Goal: Information Seeking & Learning: Learn about a topic

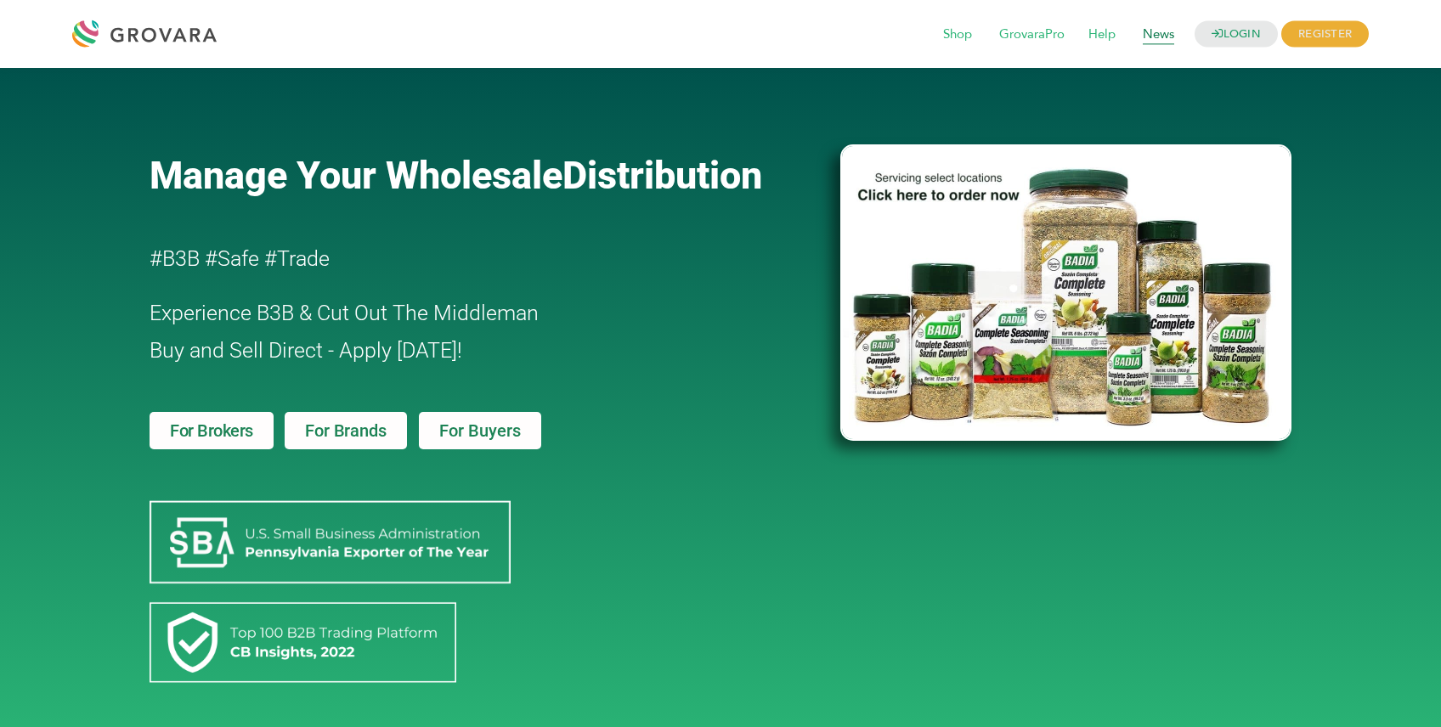
click at [1159, 31] on span "News" at bounding box center [1158, 35] width 55 height 32
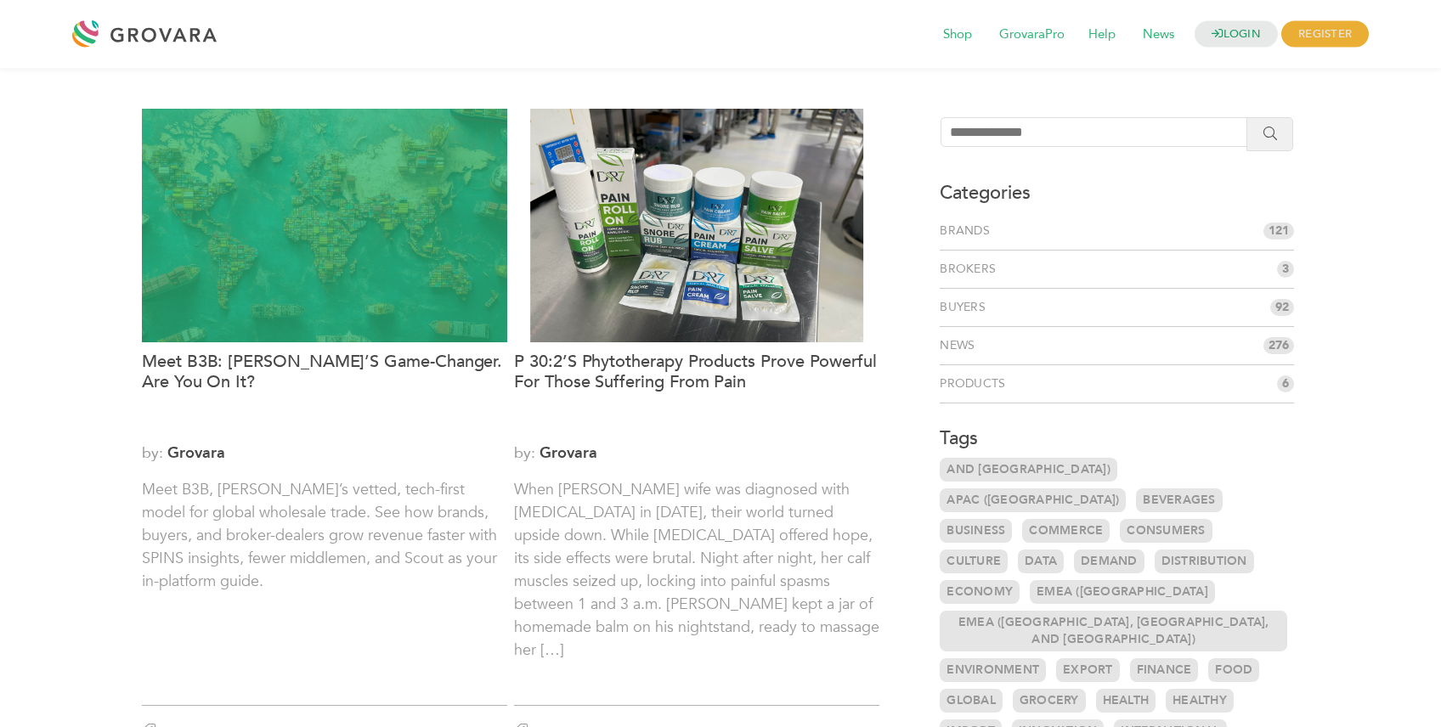
click at [280, 314] on div at bounding box center [324, 226] width 365 height 234
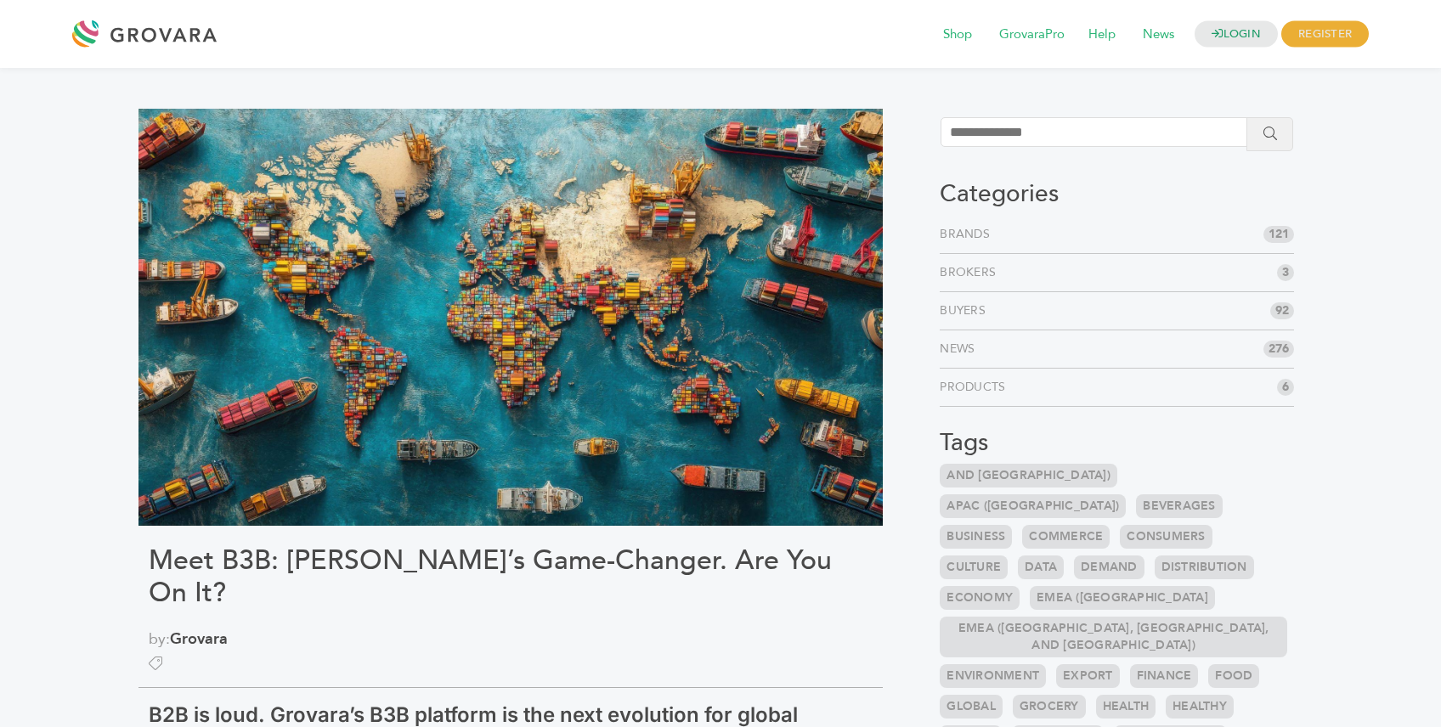
click at [496, 154] on img at bounding box center [511, 317] width 744 height 417
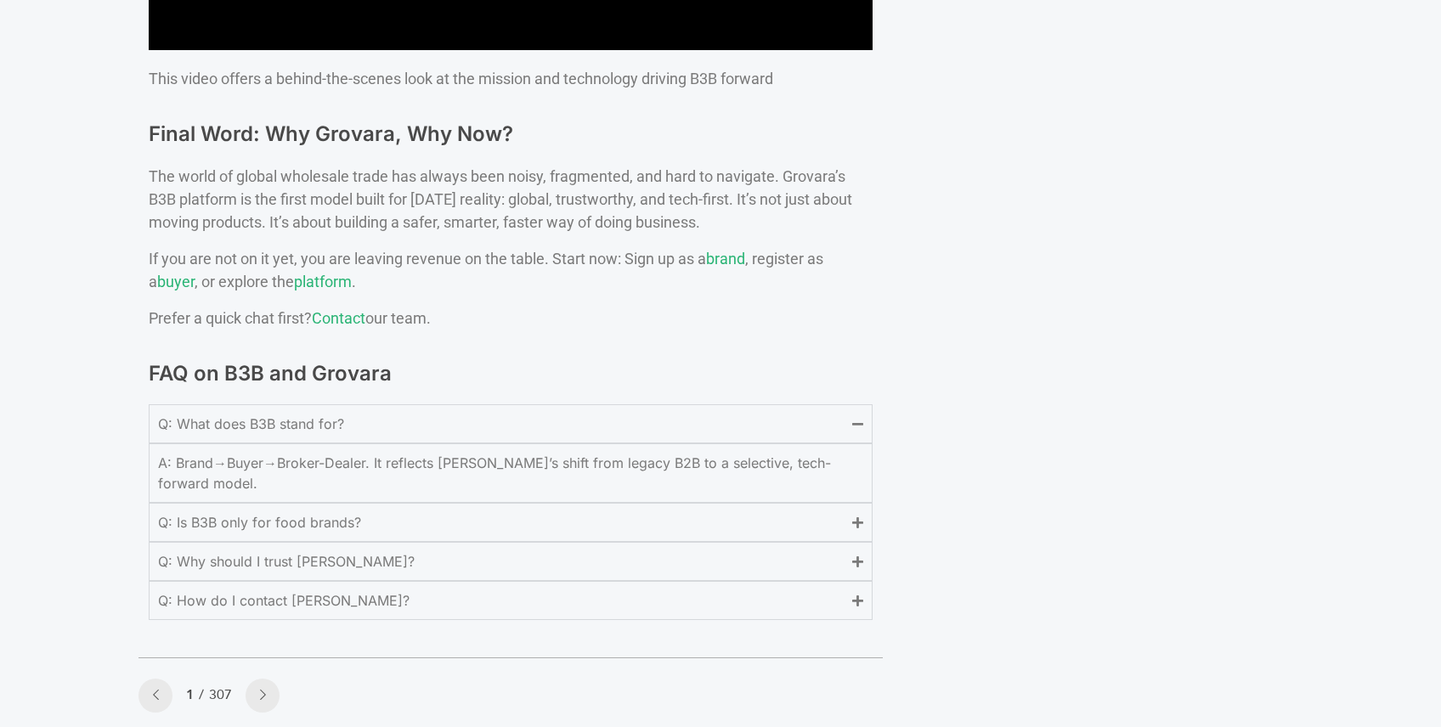
scroll to position [6428, 0]
